Goal: Task Accomplishment & Management: Use online tool/utility

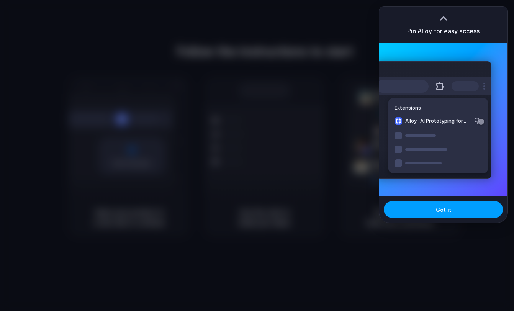
click at [430, 213] on button "Got it" at bounding box center [443, 209] width 119 height 17
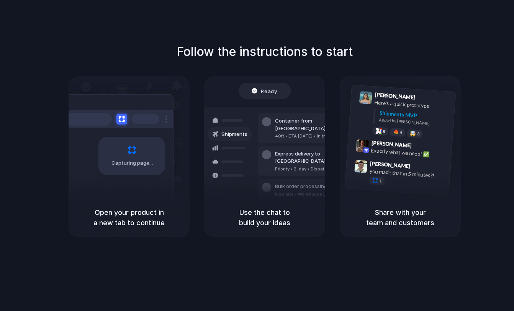
click at [128, 159] on div "Capturing page" at bounding box center [131, 156] width 67 height 38
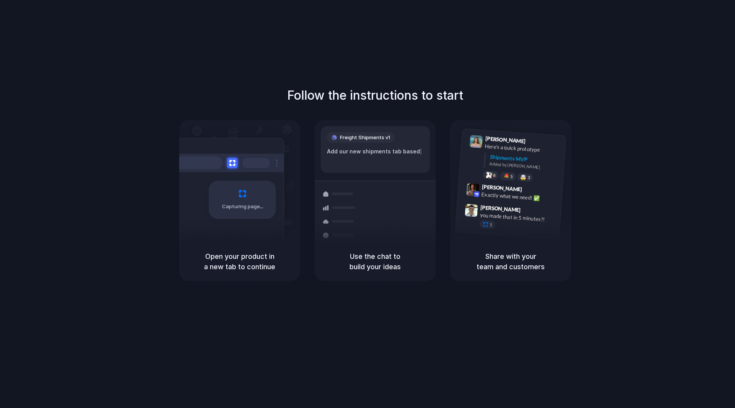
click at [511, 54] on div "Follow the instructions to start Capturing page Open your product in a new tab …" at bounding box center [375, 211] width 751 height 423
click at [514, 15] on div "Follow the instructions to start Capturing page Open your product in a new tab …" at bounding box center [375, 211] width 751 height 423
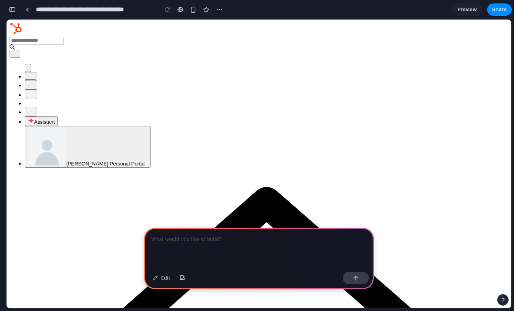
click at [427, 64] on ul "Calling Marketplace Help Settings Open Assistant Assistant Emile Hamwey's Perso…" at bounding box center [259, 116] width 499 height 104
click at [144, 161] on span "[PERSON_NAME] Personal Portal" at bounding box center [105, 164] width 78 height 6
click at [176, 236] on p at bounding box center [259, 239] width 216 height 9
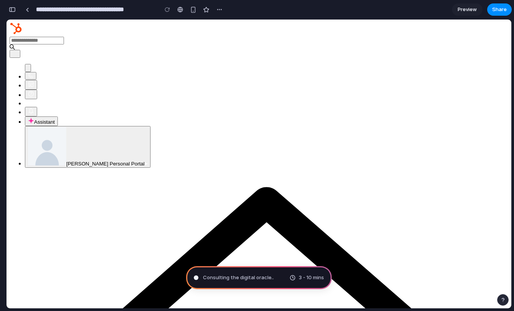
click at [144, 161] on span "[PERSON_NAME] Personal Portal" at bounding box center [105, 164] width 78 height 6
click at [20, 50] on button "Create new" at bounding box center [15, 54] width 11 height 8
click at [151, 126] on button "[PERSON_NAME] Personal Portal" at bounding box center [88, 147] width 126 height 42
click at [144, 161] on span "[PERSON_NAME] Personal Portal" at bounding box center [105, 164] width 78 height 6
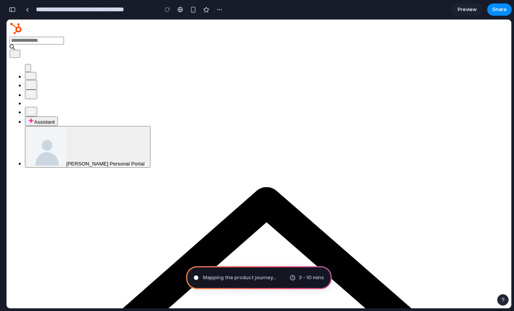
click at [144, 161] on span "[PERSON_NAME] Personal Portal" at bounding box center [105, 164] width 78 height 6
click at [55, 119] on span "Assistant" at bounding box center [44, 122] width 21 height 6
click at [37, 107] on button "Notifications" at bounding box center [31, 112] width 12 height 10
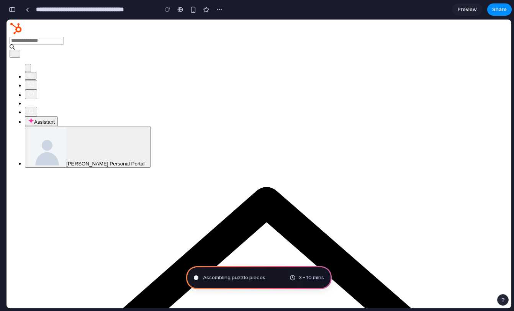
scroll to position [134, 0]
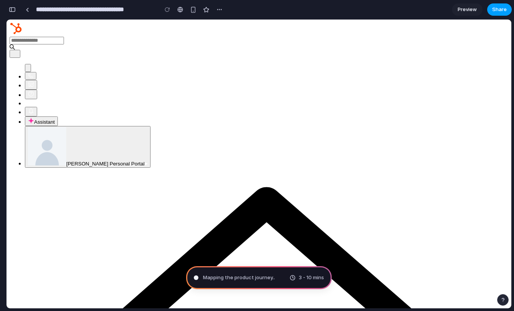
click at [500, 7] on span "Share" at bounding box center [499, 10] width 15 height 8
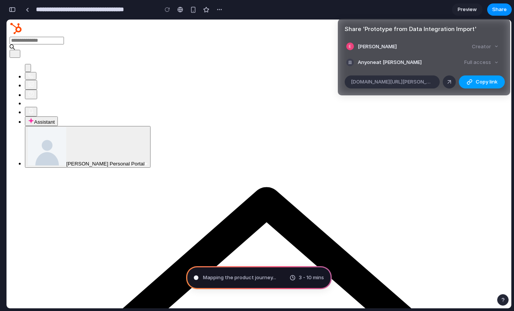
click at [470, 80] on div "button" at bounding box center [469, 82] width 6 height 6
click at [477, 59] on div "Full access" at bounding box center [481, 62] width 41 height 11
click at [463, 62] on div "Full access" at bounding box center [481, 62] width 41 height 11
click at [451, 83] on div at bounding box center [449, 82] width 7 height 7
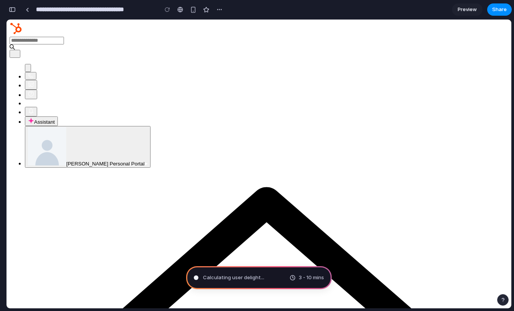
click at [177, 14] on div "Share ' Prototype from Data Integration Import ' Emile Hamwey Creator Anyone at…" at bounding box center [257, 155] width 514 height 311
click at [222, 7] on div "button" at bounding box center [219, 10] width 6 height 6
click at [222, 7] on div "Duplicate Delete" at bounding box center [257, 155] width 514 height 311
click at [501, 10] on span "Share" at bounding box center [499, 10] width 15 height 8
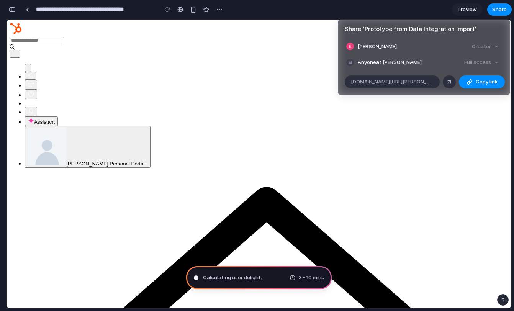
click at [480, 62] on div "Full access" at bounding box center [481, 62] width 41 height 11
click at [400, 65] on span "Anyone at Emile-hamwey" at bounding box center [390, 63] width 64 height 8
click at [381, 47] on span "Emile Hamwey" at bounding box center [377, 47] width 39 height 8
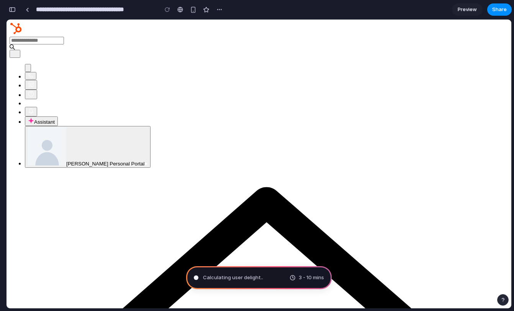
click at [231, 89] on div "Share ' Prototype from Data Integration Import ' Emile Hamwey Creator Anyone at…" at bounding box center [257, 155] width 514 height 311
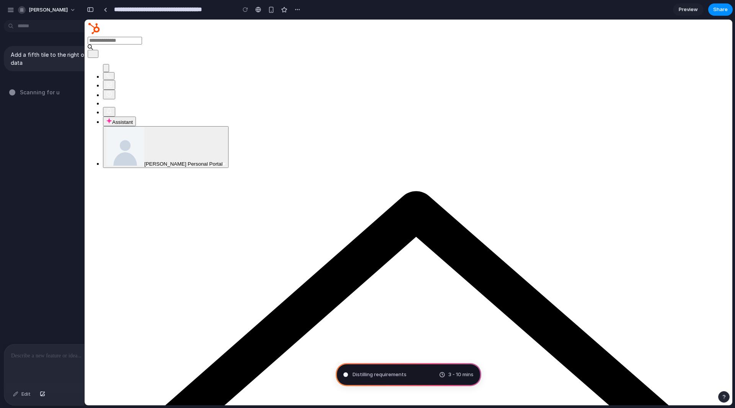
drag, startPoint x: 82, startPoint y: 137, endPoint x: 242, endPoint y: 146, distance: 159.9
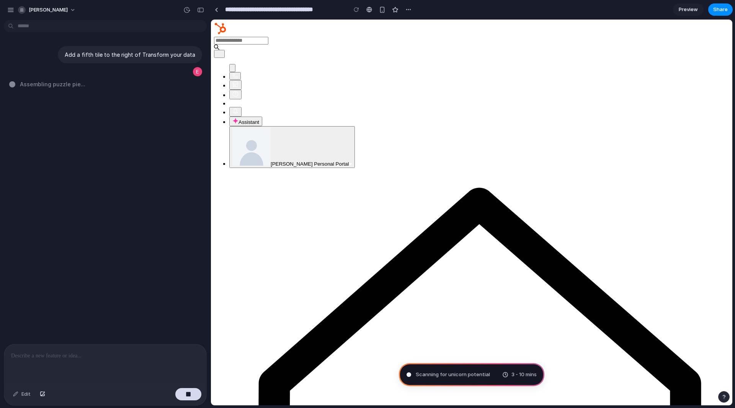
type input "**********"
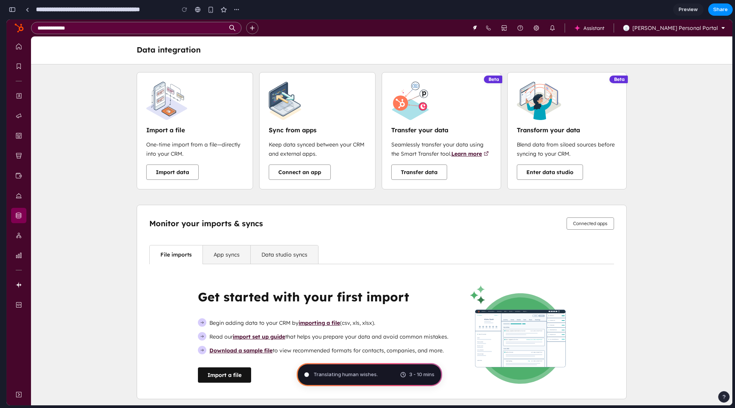
scroll to position [143, 0]
click at [368, 311] on div "Distilling requirements . 3 - 10 mins" at bounding box center [370, 374] width 146 height 23
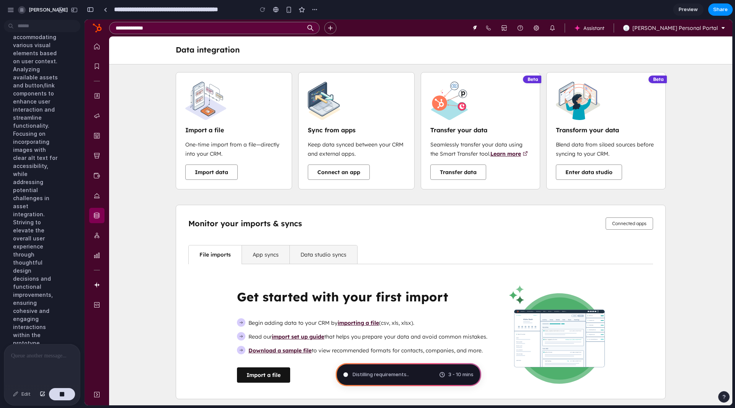
click at [15, 154] on div "Importing necessary assets and defining an image component for dynamic renderin…" at bounding box center [35, 157] width 57 height 387
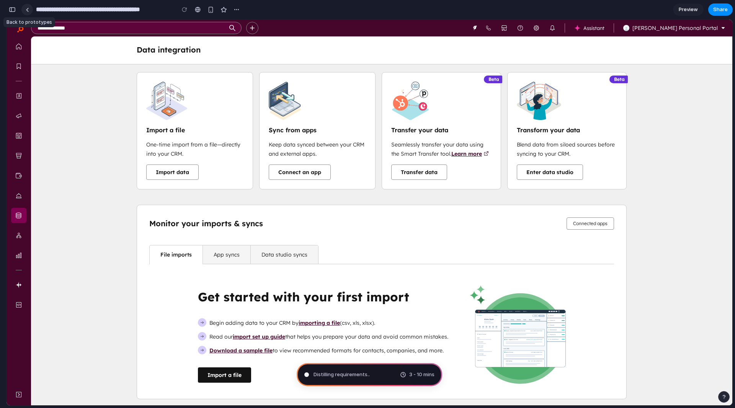
click at [26, 9] on div at bounding box center [27, 10] width 3 height 4
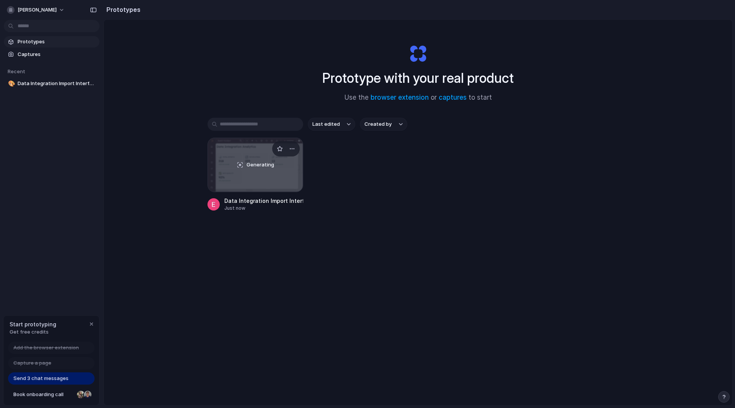
click at [245, 179] on div "Generating" at bounding box center [255, 165] width 95 height 54
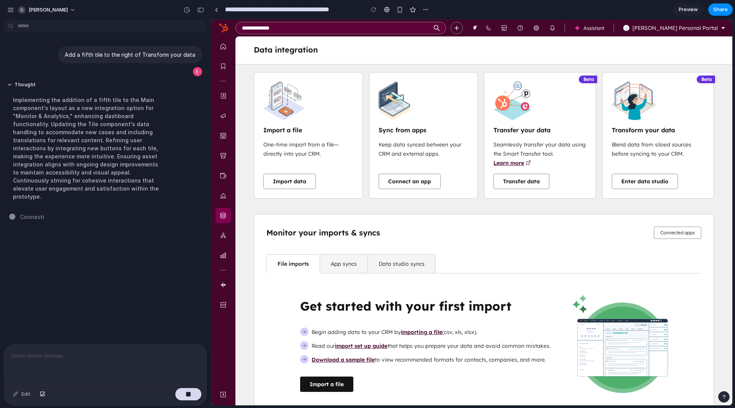
click at [115, 155] on div "Implementing the addition of a fifth tile to the Main component's layout as a n…" at bounding box center [86, 148] width 159 height 114
click at [56, 213] on div "Add a fifth tile to the right of Transform your data Thought Implementing the a…" at bounding box center [103, 183] width 206 height 321
click at [10, 214] on div at bounding box center [12, 216] width 5 height 5
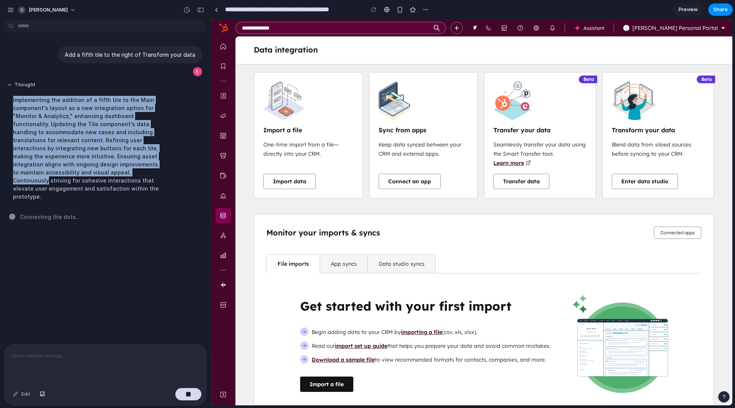
drag, startPoint x: 159, startPoint y: 175, endPoint x: 16, endPoint y: 91, distance: 165.5
click at [16, 91] on div "Thought Implementing the addition of a fifth tile to the Main component's layou…" at bounding box center [86, 143] width 159 height 123
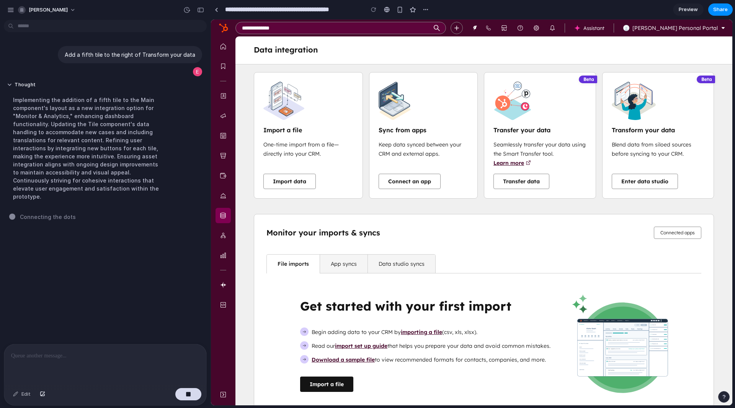
click at [28, 104] on div "Implementing the addition of a fifth tile to the Main component's layout as a n…" at bounding box center [86, 148] width 159 height 114
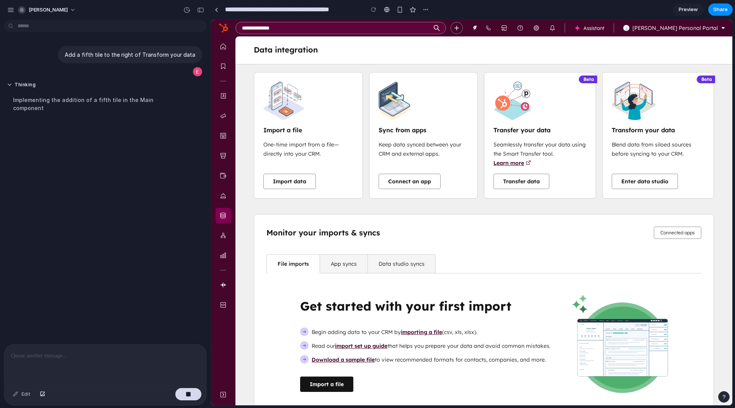
drag, startPoint x: 11, startPoint y: 101, endPoint x: 159, endPoint y: 185, distance: 170.0
click at [159, 185] on div "Add a fifth tile to the right of Transform your data Thinking Implementing the …" at bounding box center [103, 183] width 206 height 321
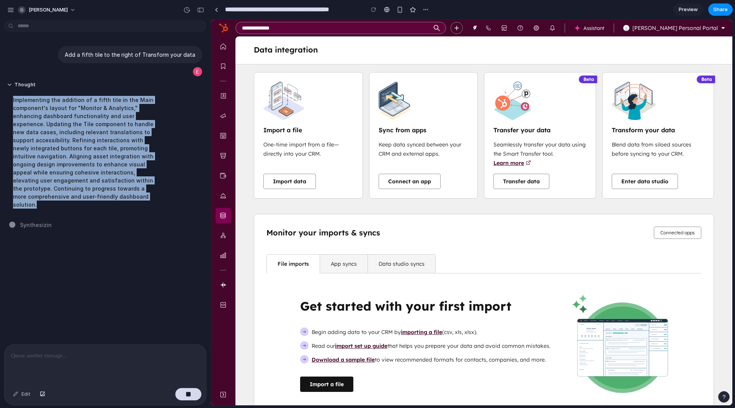
drag, startPoint x: 146, startPoint y: 193, endPoint x: 0, endPoint y: 84, distance: 181.7
click at [0, 84] on div "Thought Implementing the addition of a fifth tile in the Main component's layou…" at bounding box center [103, 147] width 206 height 141
copy div "Implementing the addition of a fifth tile in the Main component's layout for "M…"
click at [33, 116] on div "Implementing the addition of a fifth tile in the Main component's layout for "M…" at bounding box center [86, 152] width 159 height 122
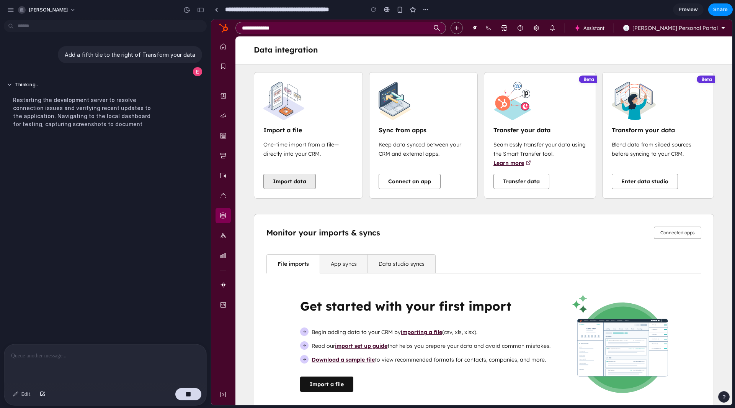
click at [304, 182] on i18n-string "Import data" at bounding box center [289, 181] width 33 height 7
click at [90, 88] on button "Thinking ..." at bounding box center [86, 85] width 159 height 7
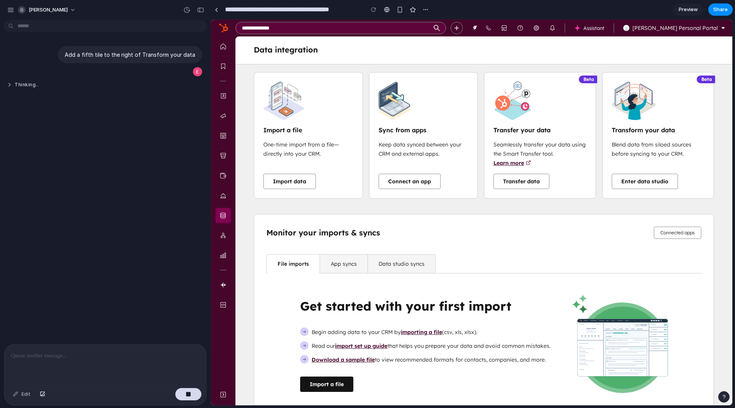
click at [79, 88] on button "Thinking .." at bounding box center [86, 85] width 159 height 7
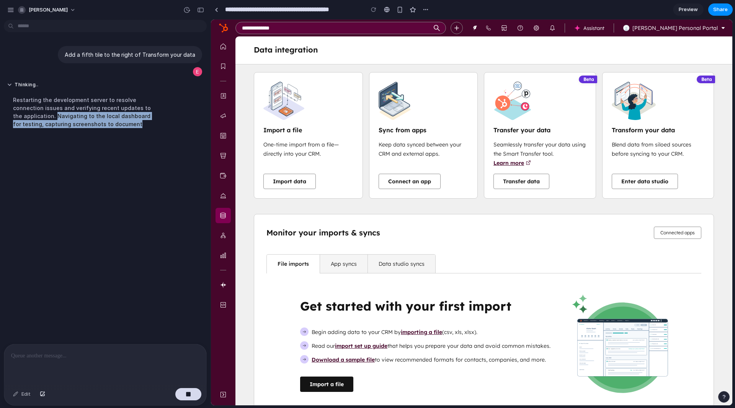
drag, startPoint x: 103, startPoint y: 122, endPoint x: 6, endPoint y: 116, distance: 97.5
click at [6, 116] on div "Thinking .. Restarting the development server to resolve connection issues and …" at bounding box center [86, 107] width 165 height 60
copy div "Navigating to the local dashboard for testing, capturing screenshots to document"
click at [514, 28] on span "[PERSON_NAME] Personal Portal" at bounding box center [675, 28] width 85 height 7
click at [514, 29] on span "[PERSON_NAME] Personal Portal" at bounding box center [675, 28] width 85 height 7
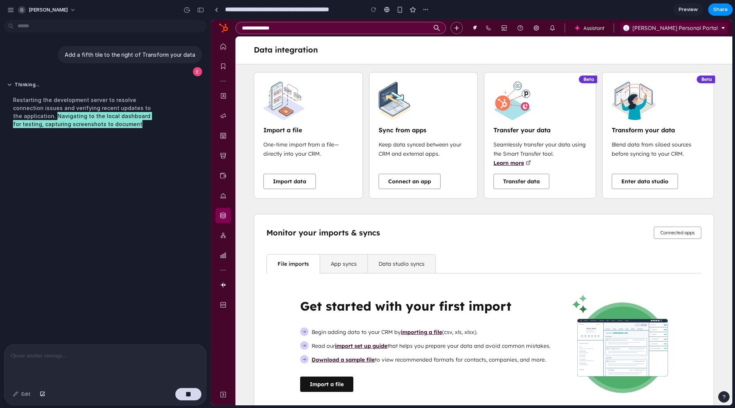
click at [514, 29] on span "[PERSON_NAME] Personal Portal" at bounding box center [675, 28] width 85 height 7
click at [514, 311] on button "button" at bounding box center [724, 396] width 11 height 11
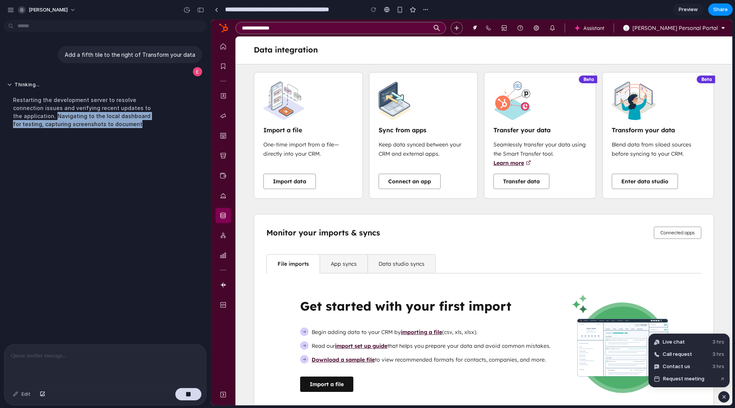
click at [514, 311] on button "button" at bounding box center [724, 396] width 11 height 11
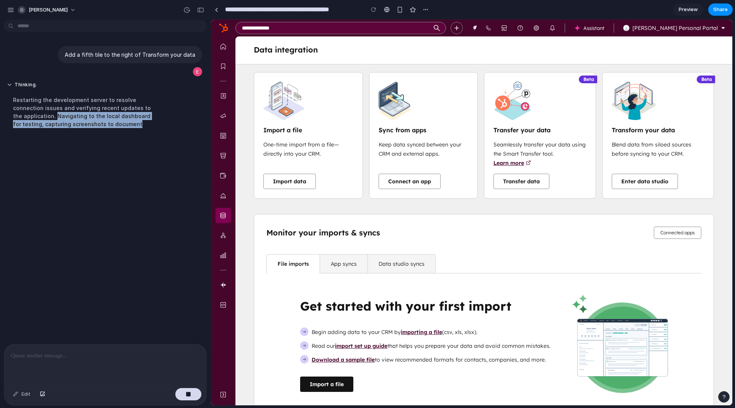
click at [98, 133] on div "Thinking . Restarting the development server to resolve connection issues and v…" at bounding box center [86, 107] width 165 height 60
click at [74, 117] on div "Restarting the development server to resolve connection issues and verifying re…" at bounding box center [86, 111] width 159 height 41
click at [116, 96] on div "Restarting the development server to resolve connection issues and verifying re…" at bounding box center [86, 111] width 159 height 41
click at [89, 103] on div "Restarting the development server to resolve connection issues and verifying re…" at bounding box center [86, 111] width 159 height 41
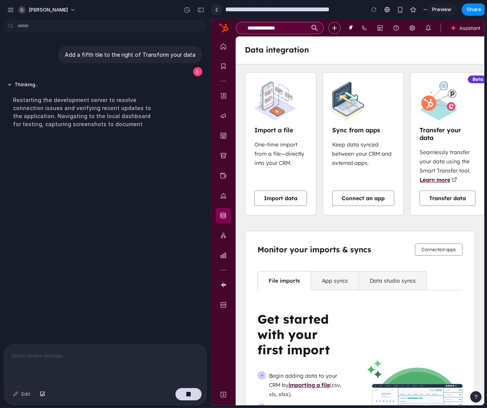
click at [213, 7] on link at bounding box center [216, 9] width 11 height 11
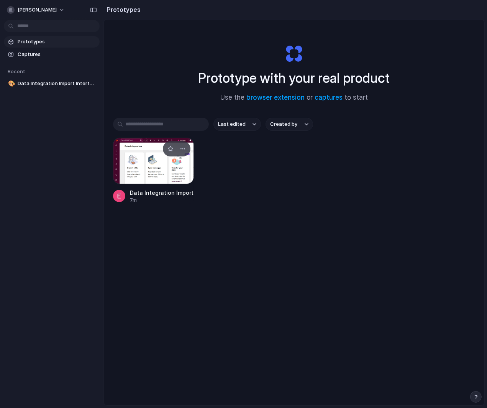
click at [126, 171] on div at bounding box center [153, 160] width 81 height 46
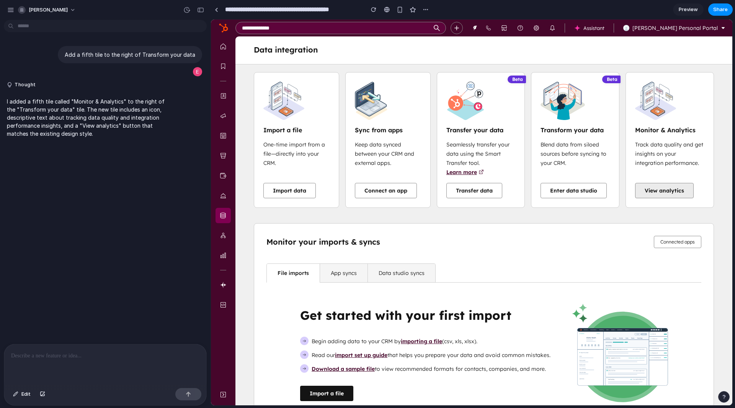
click at [514, 193] on i18n-string "View analytics" at bounding box center [664, 190] width 39 height 7
click at [514, 150] on i18n-string "Track data quality and get insights on your integration performance." at bounding box center [669, 153] width 68 height 25
click at [514, 151] on i18n-string "Track data quality and get insights on your integration performance." at bounding box center [669, 153] width 68 height 25
click at [514, 186] on button "View analytics" at bounding box center [664, 190] width 59 height 15
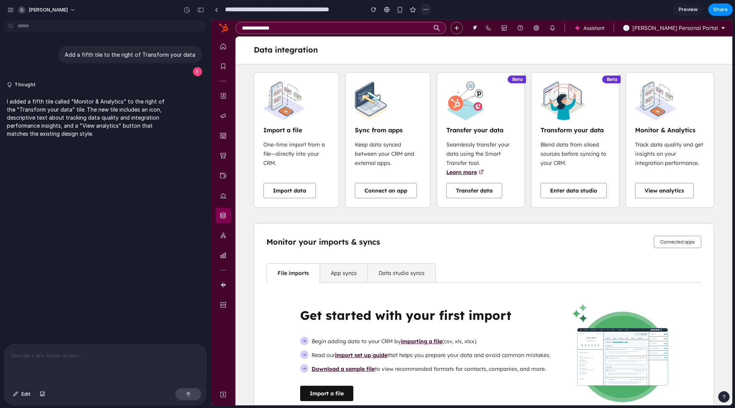
click at [430, 9] on button "button" at bounding box center [425, 9] width 11 height 11
click at [430, 9] on div "Duplicate Delete" at bounding box center [367, 204] width 735 height 408
click at [514, 10] on span "Share" at bounding box center [721, 10] width 15 height 8
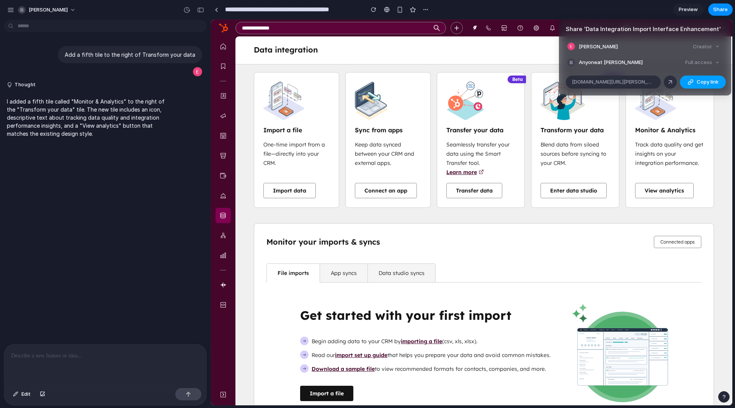
click at [514, 85] on button "Copy link" at bounding box center [703, 81] width 46 height 13
click at [115, 80] on div "Share ' Data Integration Import Interface Enhancement ' Emile Hamwey Creator An…" at bounding box center [367, 204] width 735 height 408
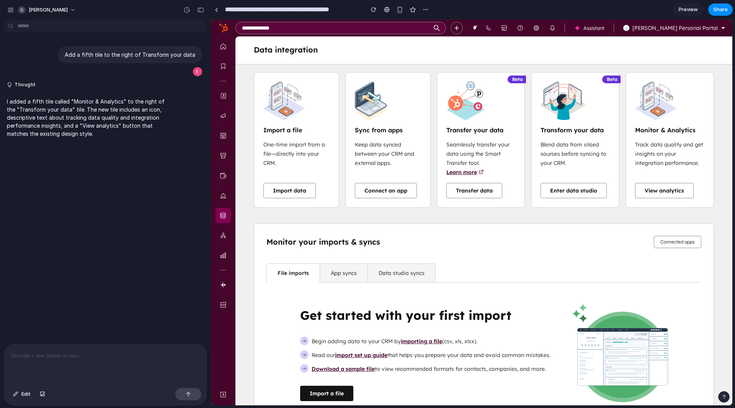
click at [182, 97] on div "I added a fifth tile called "Monitor & Analytics" to the right of the "Transfor…" at bounding box center [103, 117] width 198 height 49
click at [42, 311] on div at bounding box center [105, 364] width 202 height 41
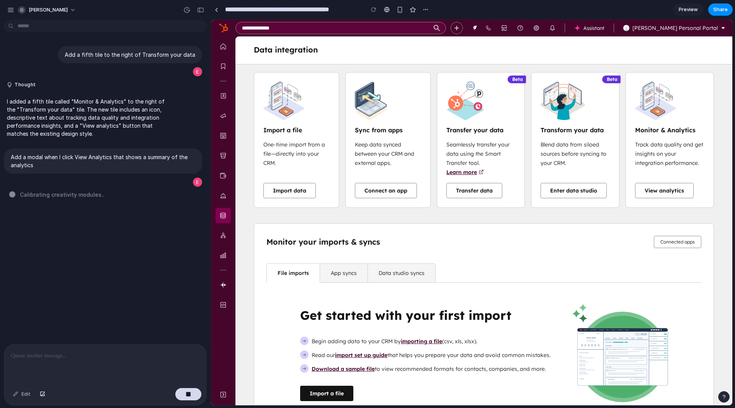
click at [265, 52] on i18n-string "Data integration" at bounding box center [286, 50] width 64 height 10
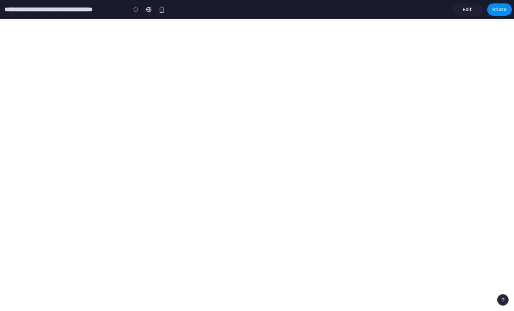
type input "**********"
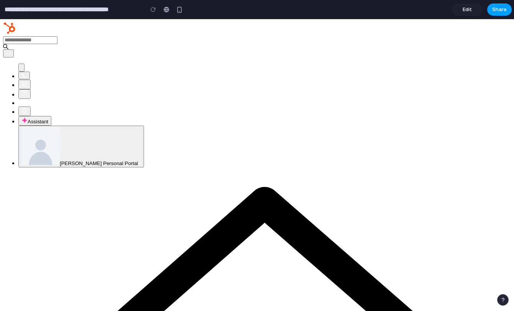
click at [488, 12] on div "Edit Share" at bounding box center [482, 9] width 60 height 12
click at [495, 12] on span "Share" at bounding box center [499, 10] width 15 height 8
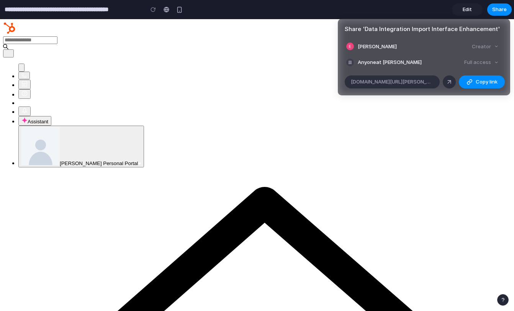
drag, startPoint x: 399, startPoint y: 83, endPoint x: 414, endPoint y: 63, distance: 24.8
click at [414, 63] on article "Share ' Data Integration Import Interface Enhancement ' Emile Hamwey Creator An…" at bounding box center [424, 57] width 172 height 77
click at [479, 61] on div "Full access" at bounding box center [481, 62] width 41 height 11
click at [491, 49] on div "Creator" at bounding box center [485, 46] width 33 height 11
click at [494, 44] on div "Creator" at bounding box center [485, 46] width 33 height 11
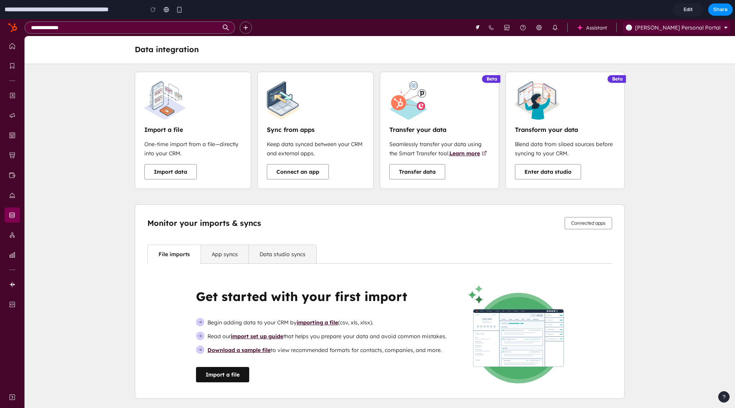
click at [514, 26] on span "[PERSON_NAME] Personal Portal" at bounding box center [677, 27] width 85 height 7
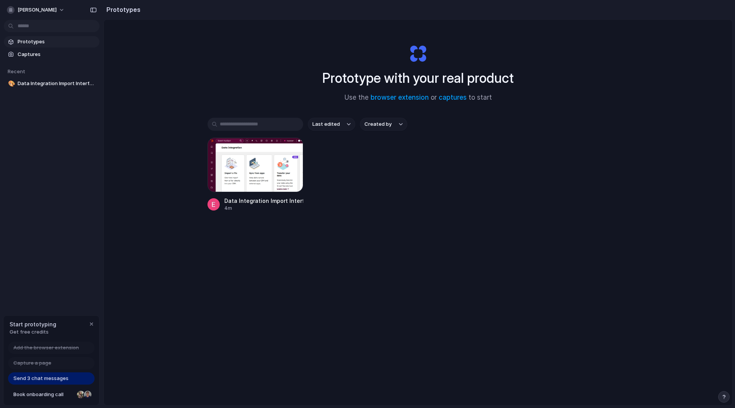
click at [51, 374] on span "Send 3 chat messages" at bounding box center [40, 378] width 55 height 8
click at [49, 379] on span "Send 3 chat messages" at bounding box center [40, 378] width 55 height 8
click at [49, 397] on span "Book onboarding call" at bounding box center [43, 394] width 61 height 8
click at [50, 13] on span "emile-hamwey" at bounding box center [37, 10] width 39 height 8
click at [45, 26] on li "Settings" at bounding box center [37, 27] width 64 height 12
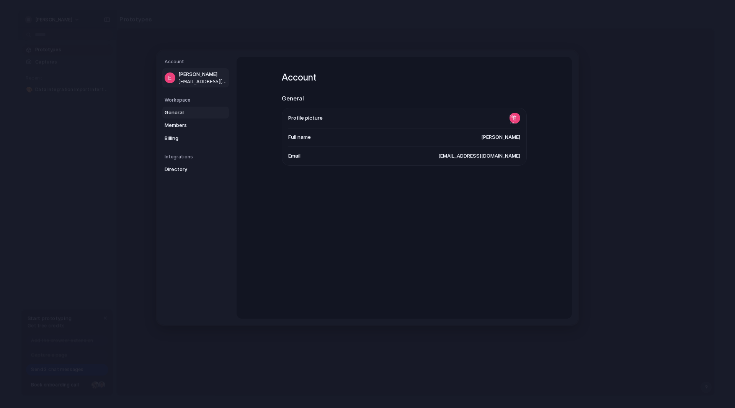
click at [192, 109] on span "General" at bounding box center [189, 112] width 49 height 8
click at [180, 121] on link "Members" at bounding box center [195, 125] width 67 height 12
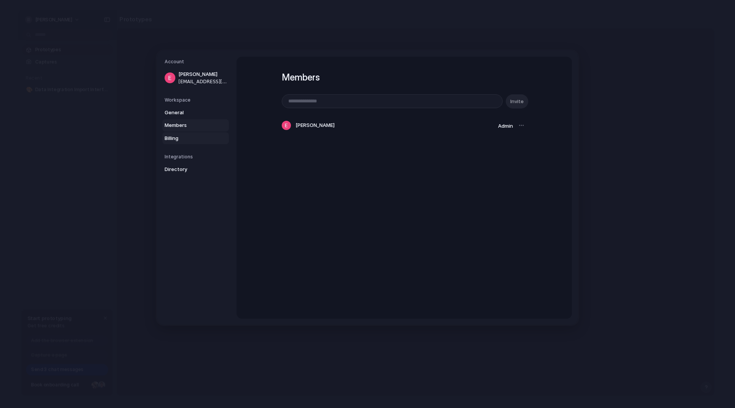
click at [178, 135] on span "Billing" at bounding box center [189, 138] width 49 height 8
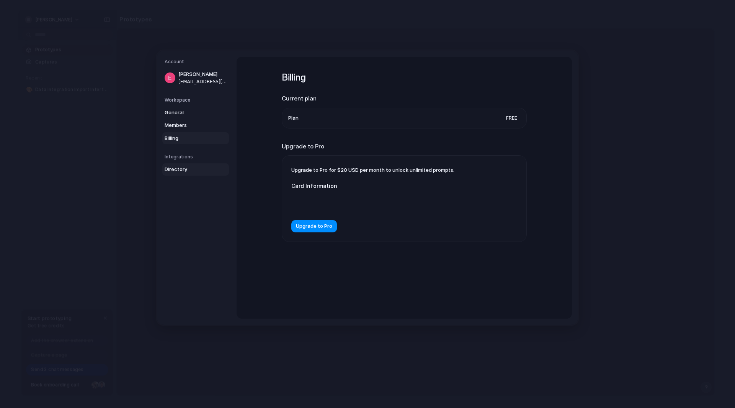
click at [180, 164] on link "Directory" at bounding box center [195, 169] width 67 height 12
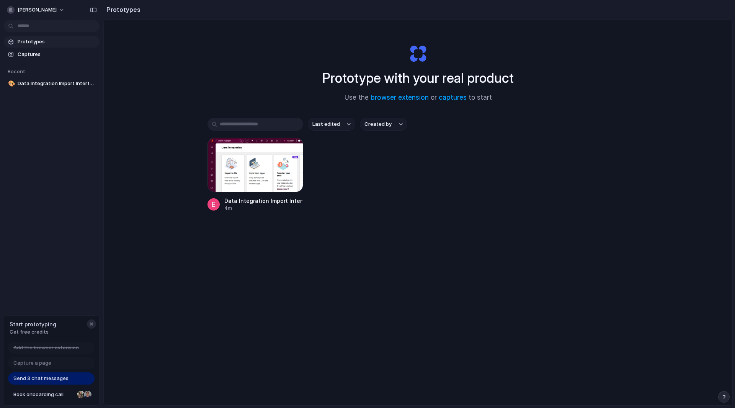
click at [89, 321] on div "button" at bounding box center [91, 324] width 6 height 6
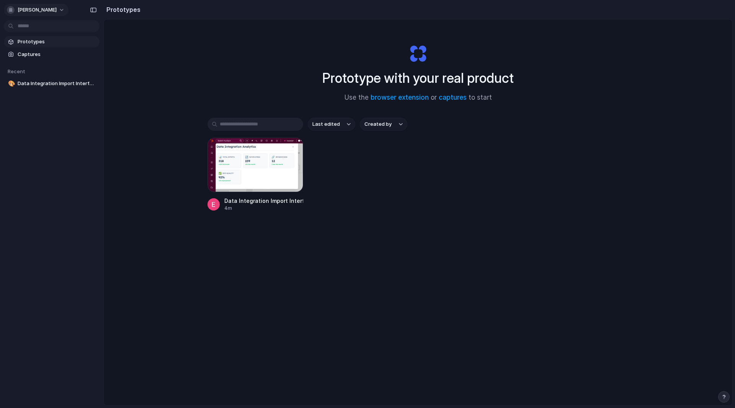
click at [28, 8] on span "emile-hamwey" at bounding box center [37, 10] width 39 height 8
click at [81, 97] on div "Settings Invite members Change theme Sign out" at bounding box center [367, 204] width 735 height 408
click at [11, 9] on div "button" at bounding box center [11, 10] width 8 height 8
click at [25, 22] on li "Settings" at bounding box center [37, 27] width 64 height 12
